Goal: Information Seeking & Learning: Check status

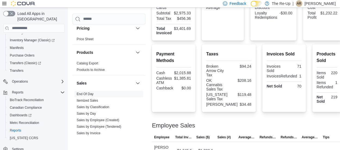
scroll to position [322, 0]
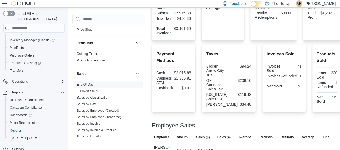
click at [81, 84] on link "End Of Day" at bounding box center [85, 85] width 17 height 4
click at [4, 4] on icon at bounding box center [4, 3] width 4 height 3
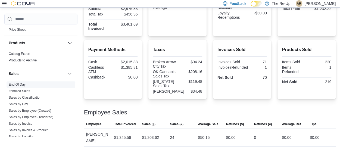
click at [17, 83] on link "End Of Day" at bounding box center [17, 85] width 17 height 4
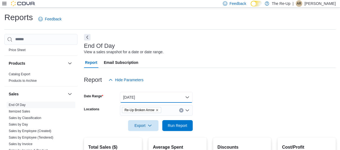
click at [176, 96] on button "Yesterday" at bounding box center [156, 97] width 73 height 11
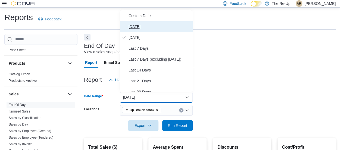
click at [147, 24] on span "Today" at bounding box center [160, 26] width 62 height 7
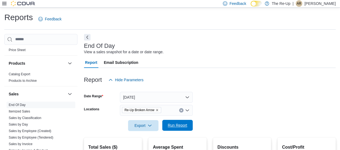
click at [170, 125] on span "Run Report" at bounding box center [178, 125] width 20 height 5
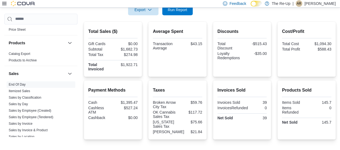
scroll to position [119, 0]
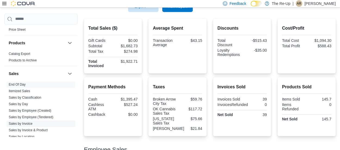
click at [28, 122] on link "Sales by Invoice" at bounding box center [21, 124] width 24 height 4
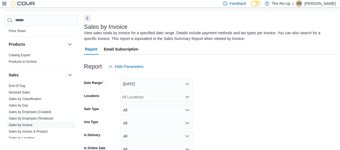
scroll to position [18, 0]
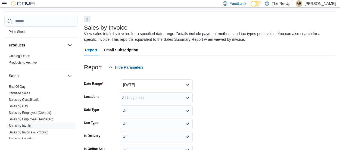
click at [145, 88] on button "Yesterday" at bounding box center [156, 84] width 73 height 11
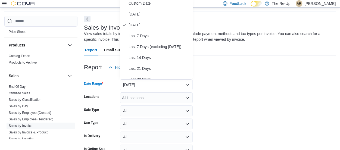
scroll to position [16, 0]
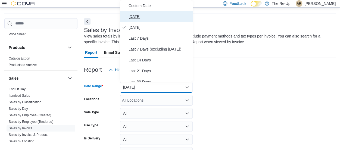
click at [143, 16] on span "Today" at bounding box center [160, 16] width 62 height 7
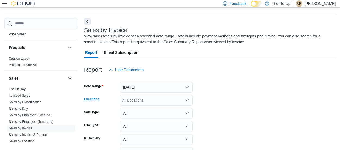
click at [132, 104] on div "All Locations" at bounding box center [156, 100] width 73 height 11
type input "***"
click at [145, 89] on span "Re-Up Broken Arrow" at bounding box center [149, 90] width 35 height 5
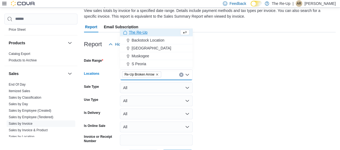
scroll to position [63, 0]
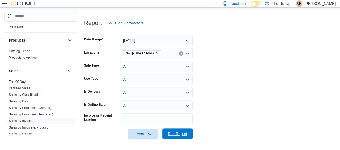
click at [176, 139] on span "Run Report" at bounding box center [178, 133] width 24 height 11
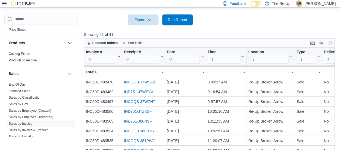
scroll to position [182, 0]
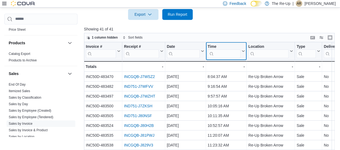
click at [220, 54] on input "search" at bounding box center [223, 53] width 33 height 9
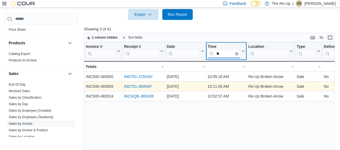
type input "**"
click at [135, 85] on link "IND751-J80NSF" at bounding box center [138, 86] width 28 height 4
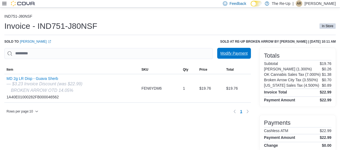
click at [235, 52] on span "Modify Payment" at bounding box center [234, 53] width 27 height 5
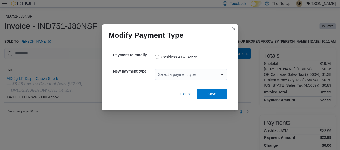
click at [171, 77] on div "Select a payment type" at bounding box center [191, 74] width 72 height 11
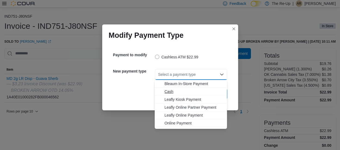
click at [168, 92] on span "Cash" at bounding box center [194, 91] width 59 height 5
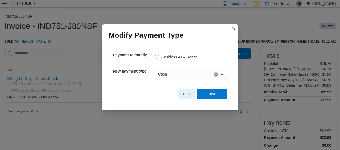
click at [181, 97] on span "Cancel" at bounding box center [187, 93] width 12 height 5
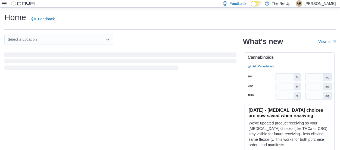
click at [3, 4] on icon at bounding box center [4, 3] width 4 height 3
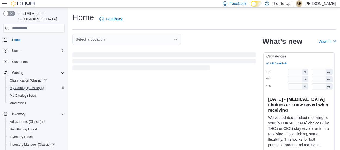
click at [23, 86] on span "My Catalog (Classic)" at bounding box center [27, 88] width 34 height 4
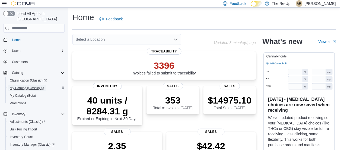
click at [24, 86] on span "My Catalog (Classic)" at bounding box center [27, 88] width 34 height 4
click at [23, 86] on span "My Catalog (Classic)" at bounding box center [27, 88] width 34 height 4
